Goal: Check status: Check status

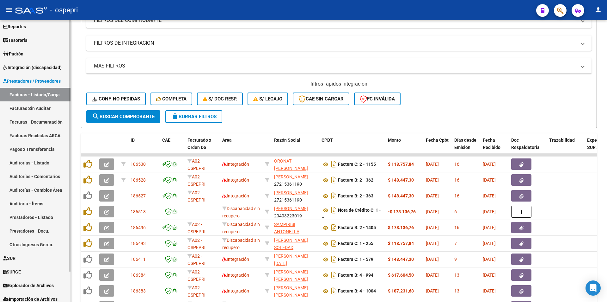
scroll to position [34, 0]
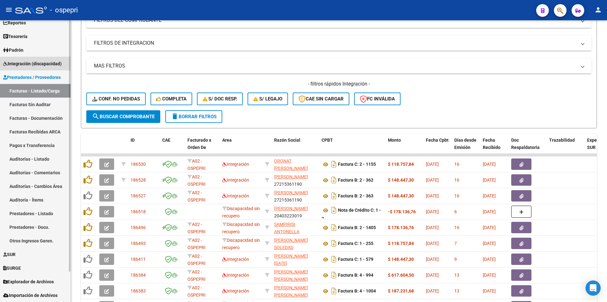
click at [46, 64] on span "Integración (discapacidad)" at bounding box center [32, 63] width 59 height 7
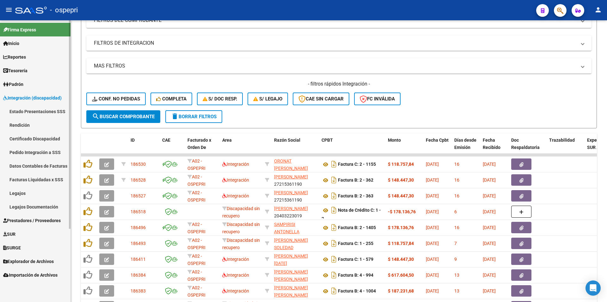
scroll to position [0, 0]
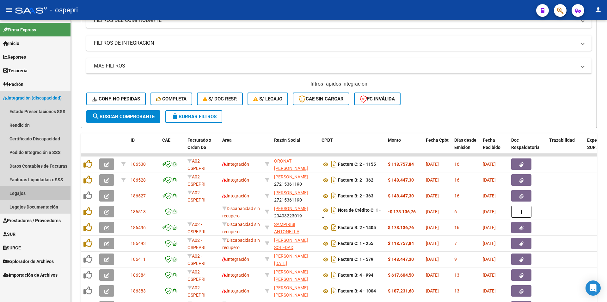
click at [22, 194] on link "Legajos" at bounding box center [35, 193] width 71 height 14
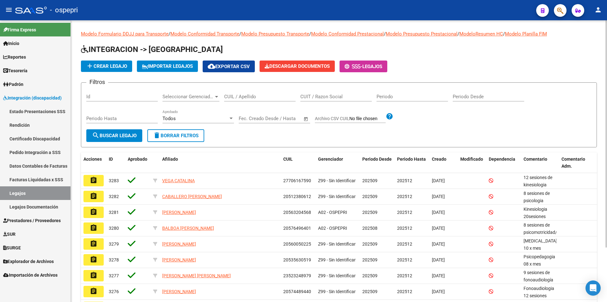
drag, startPoint x: 235, startPoint y: 97, endPoint x: 302, endPoint y: 91, distance: 66.7
click at [235, 98] on input "CUIL / Apellido" at bounding box center [260, 97] width 72 height 6
paste input "23-52324897-9"
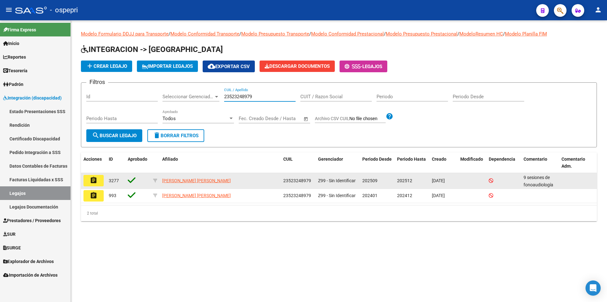
type input "23523248979"
click at [90, 177] on button "assignment" at bounding box center [94, 180] width 20 height 11
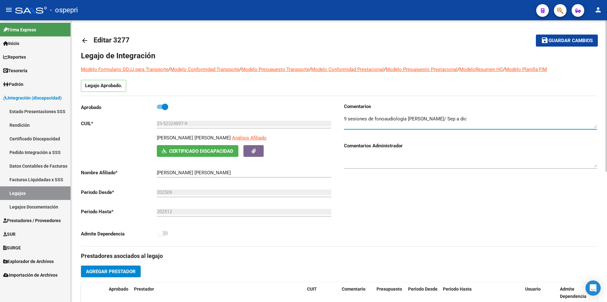
click at [462, 119] on textarea at bounding box center [470, 121] width 253 height 13
click at [501, 122] on textarea at bounding box center [470, 121] width 253 height 13
click at [84, 41] on mat-icon "arrow_back" at bounding box center [85, 41] width 8 height 8
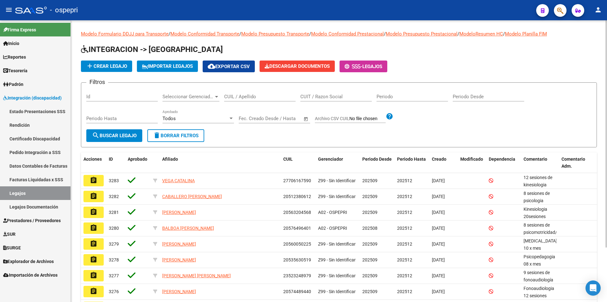
click at [311, 97] on input "CUIT / Razon Social" at bounding box center [337, 97] width 72 height 6
click at [281, 96] on input "CUIL / Apellido" at bounding box center [260, 97] width 72 height 6
paste input "23-52324897-9"
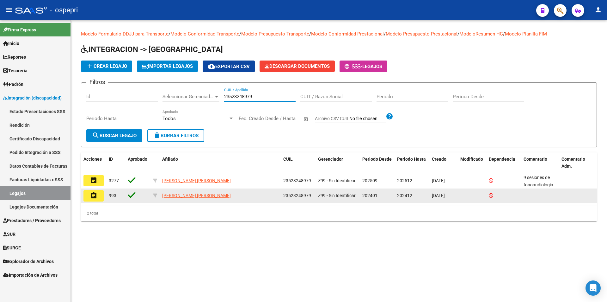
type input "23523248979"
click at [92, 200] on button "assignment" at bounding box center [94, 195] width 20 height 11
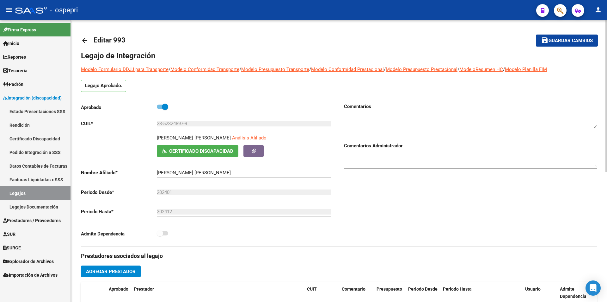
type input "[PERSON_NAME] [PERSON_NAME]"
